Goal: Task Accomplishment & Management: Manage account settings

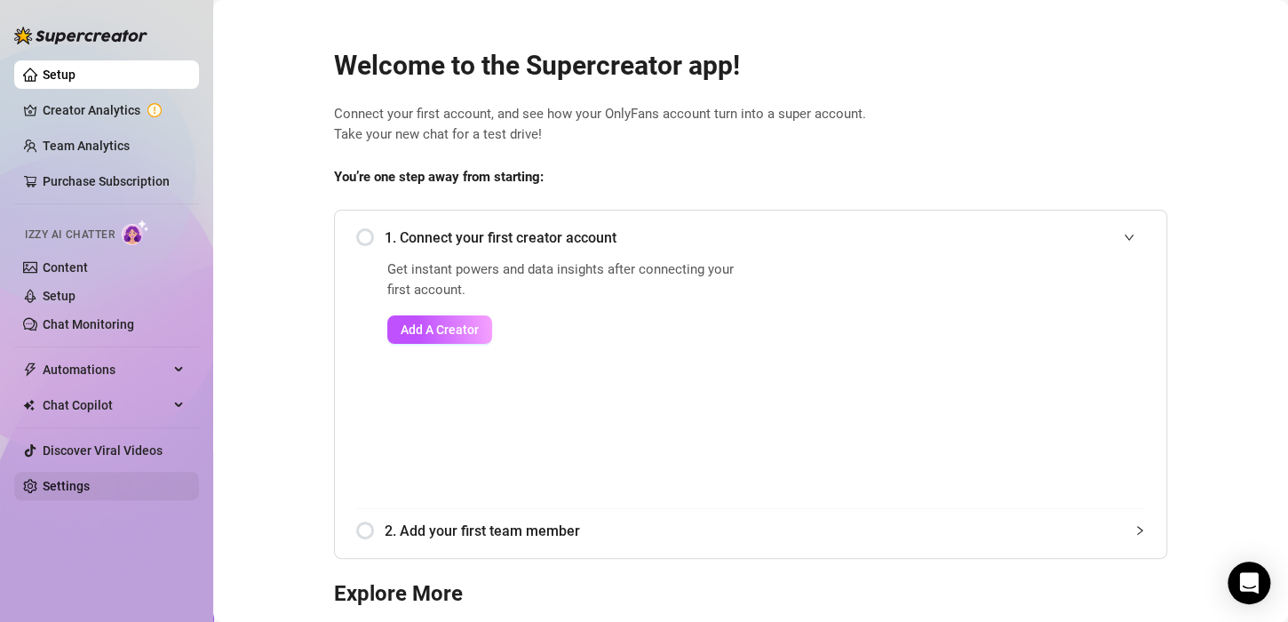
click at [77, 488] on link "Settings" at bounding box center [66, 486] width 47 height 14
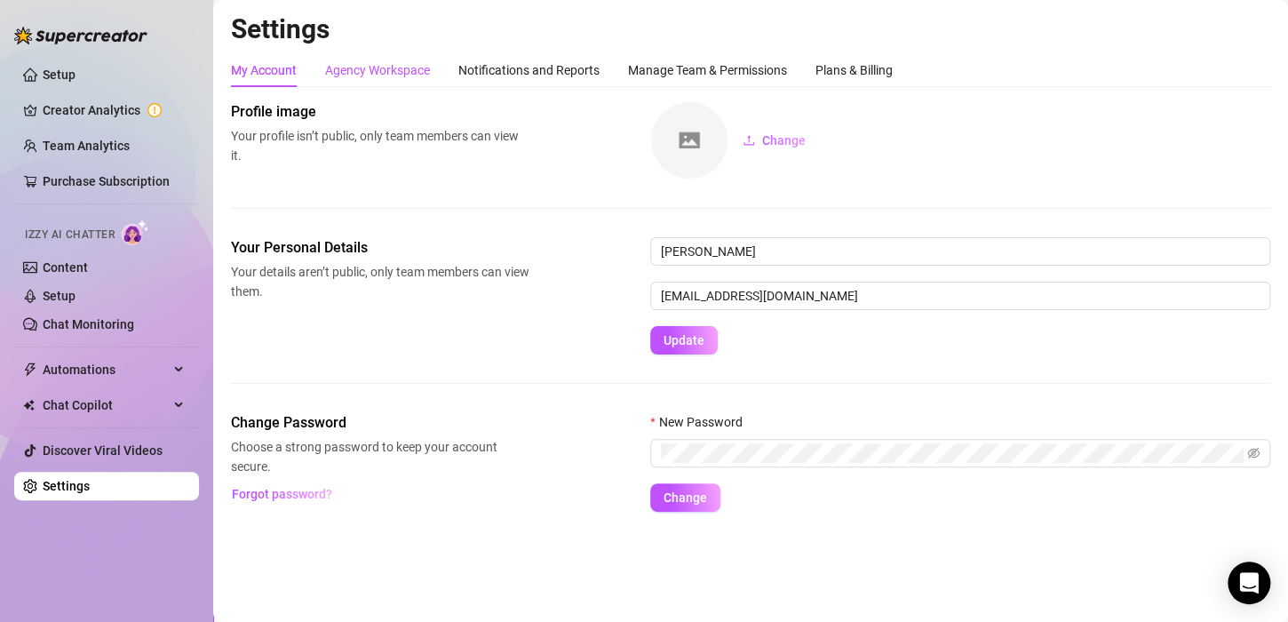
click at [398, 78] on div "Agency Workspace" at bounding box center [377, 70] width 105 height 20
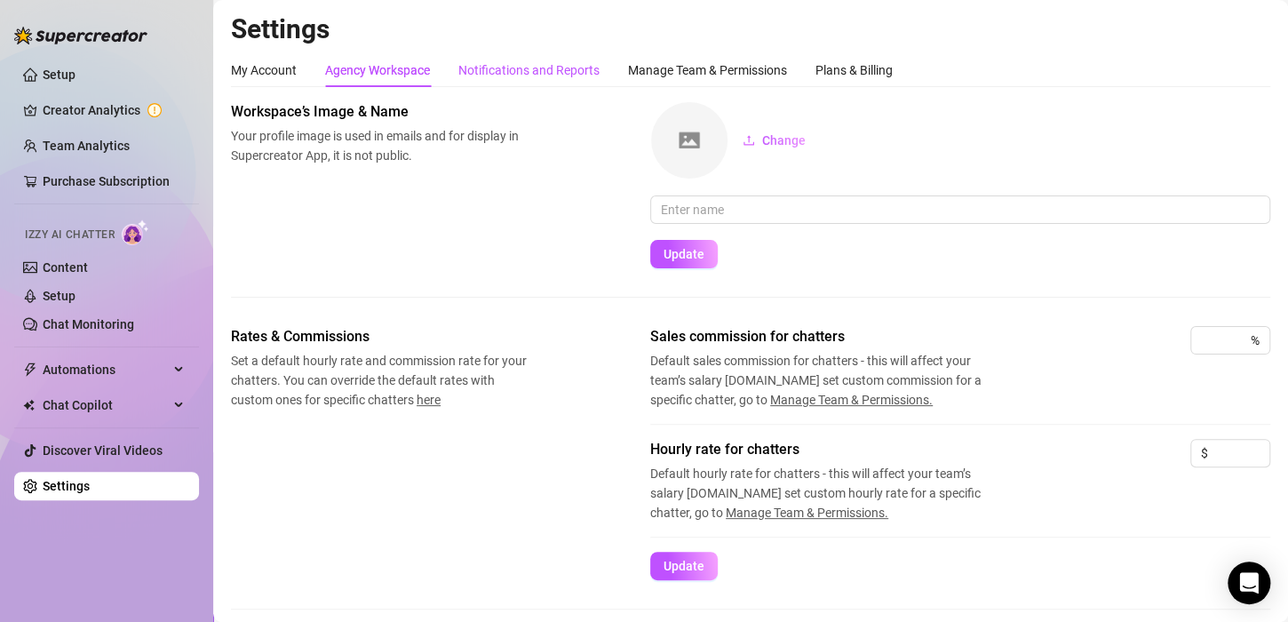
click at [504, 61] on div "Notifications and Reports" at bounding box center [528, 70] width 141 height 20
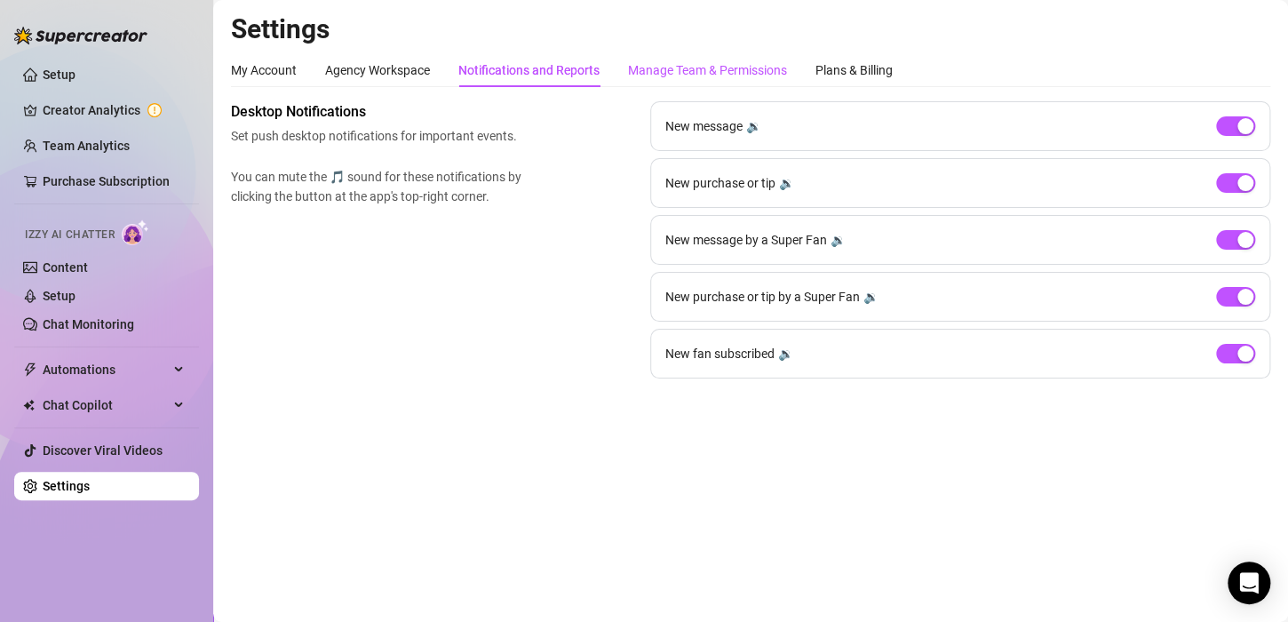
click at [665, 75] on div "Manage Team & Permissions" at bounding box center [707, 70] width 159 height 20
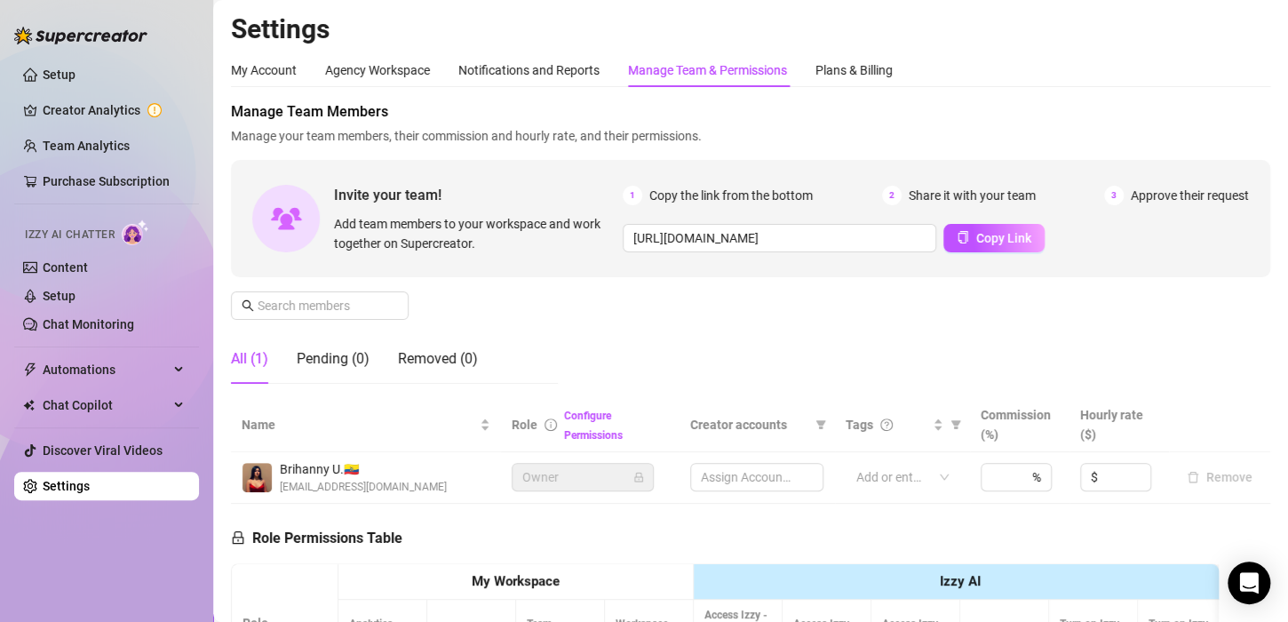
click at [805, 79] on div "My Account Agency Workspace Notifications and Reports Manage Team & Permissions…" at bounding box center [562, 70] width 662 height 34
click at [871, 64] on div "Plans & Billing" at bounding box center [853, 70] width 77 height 20
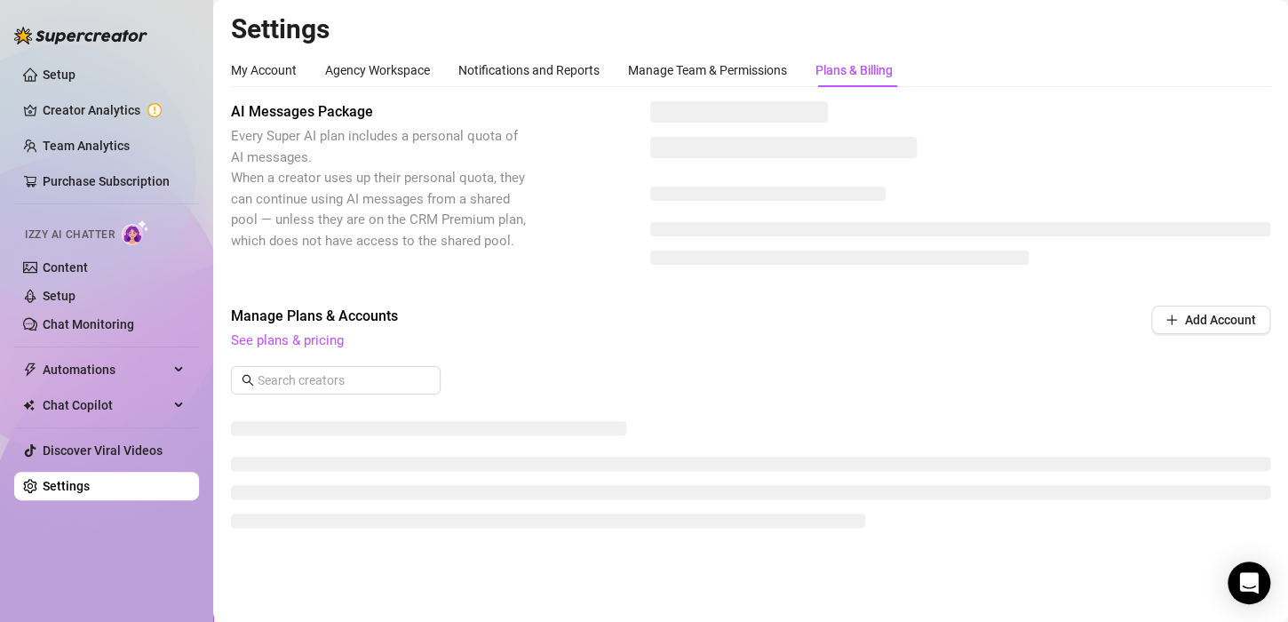
click at [871, 64] on div "Plans & Billing" at bounding box center [853, 70] width 77 height 20
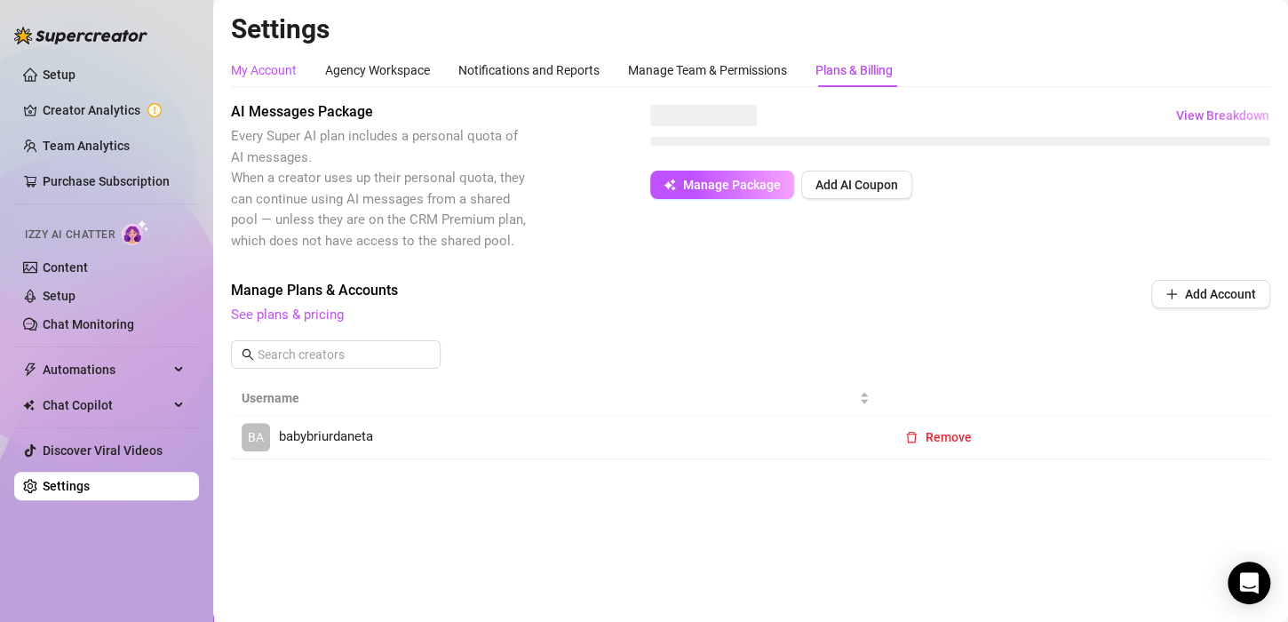
click at [242, 79] on div "My Account" at bounding box center [264, 70] width 66 height 20
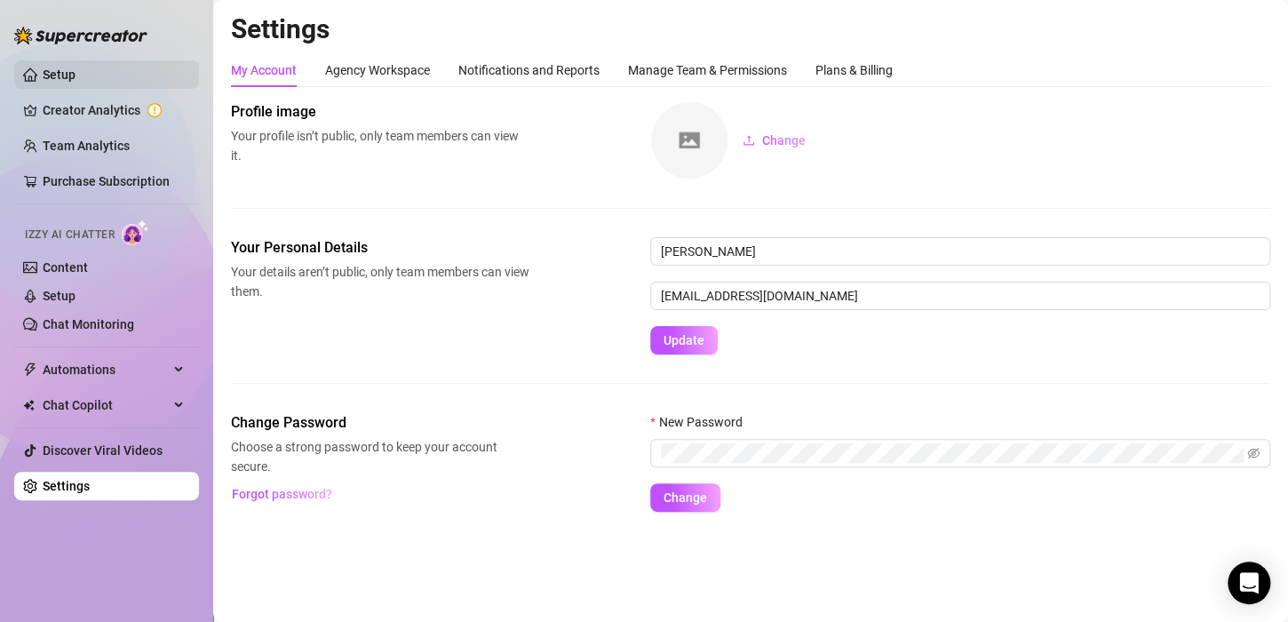
click at [75, 72] on link "Setup" at bounding box center [59, 74] width 33 height 14
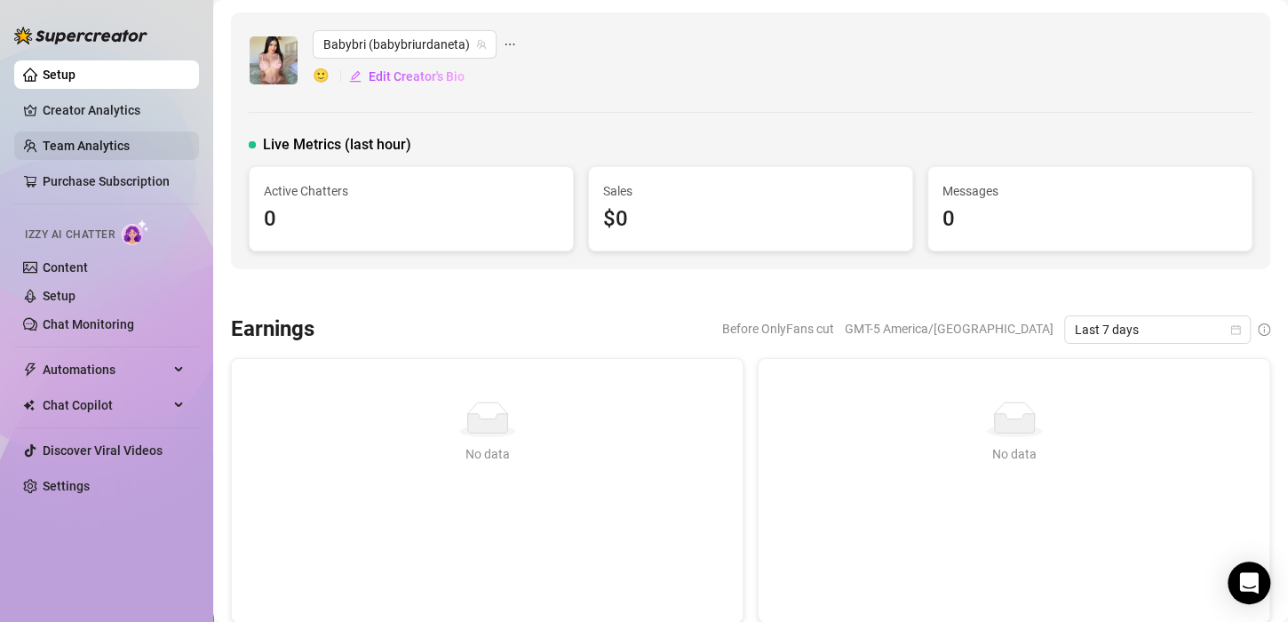
click at [83, 140] on link "Team Analytics" at bounding box center [86, 146] width 87 height 14
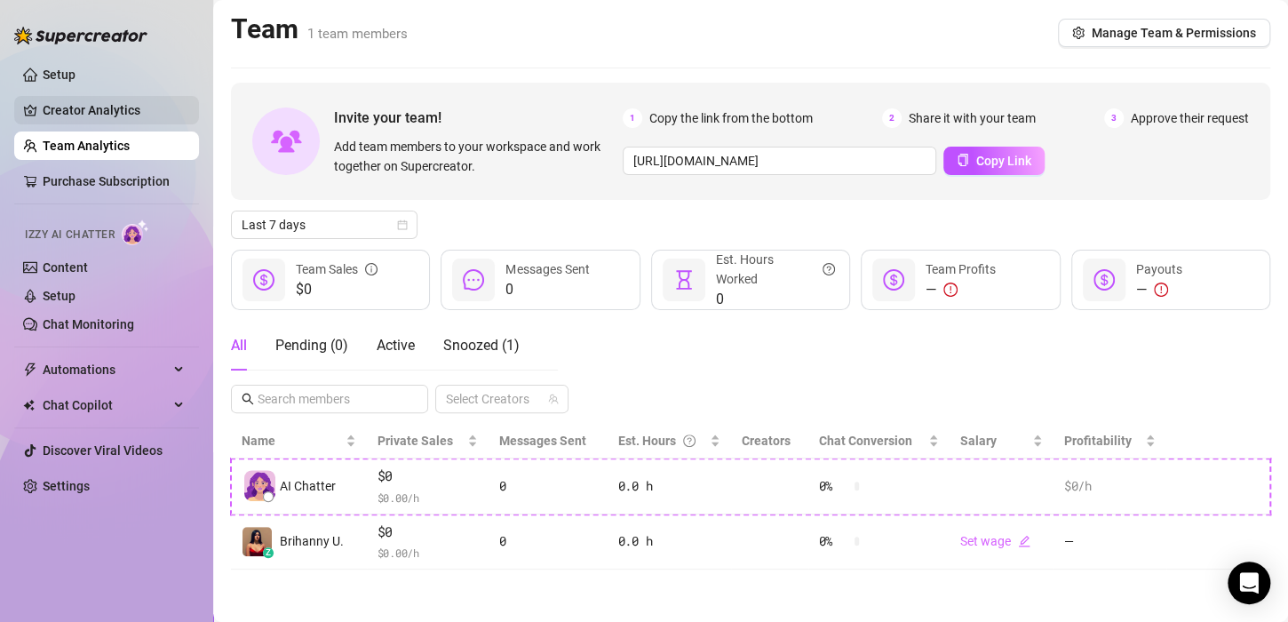
click at [135, 108] on link "Creator Analytics" at bounding box center [114, 110] width 142 height 28
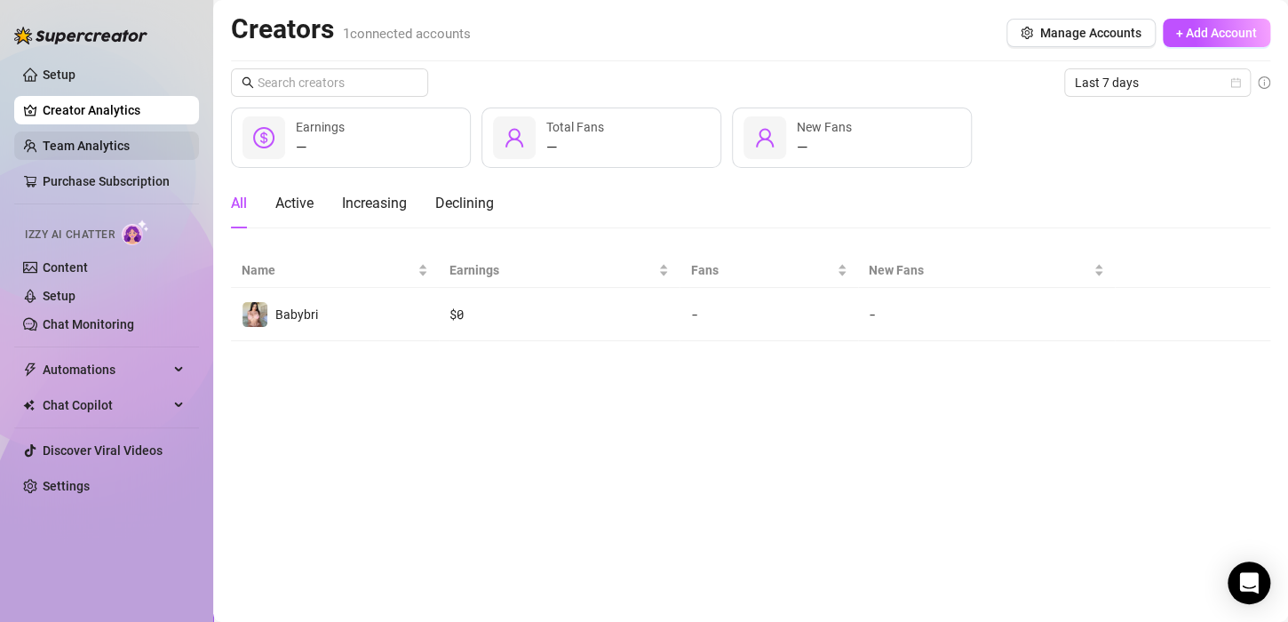
click at [120, 140] on link "Team Analytics" at bounding box center [86, 146] width 87 height 14
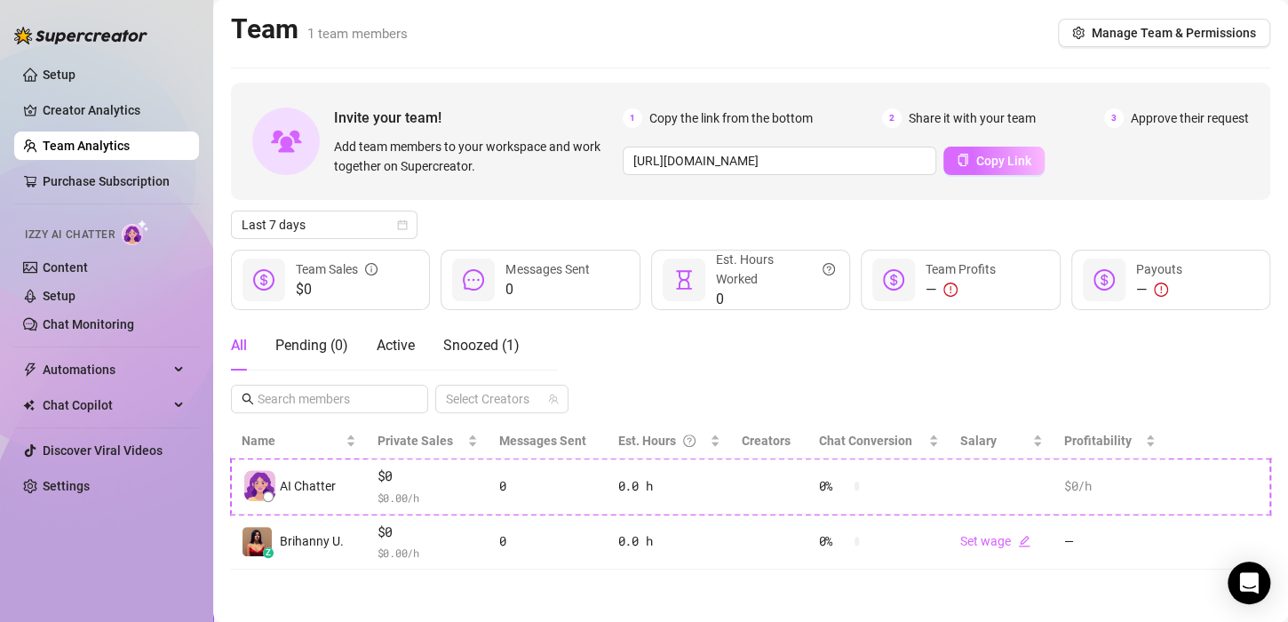
click at [1017, 157] on span "Copy Link" at bounding box center [1003, 161] width 55 height 14
